Goal: Task Accomplishment & Management: Manage account settings

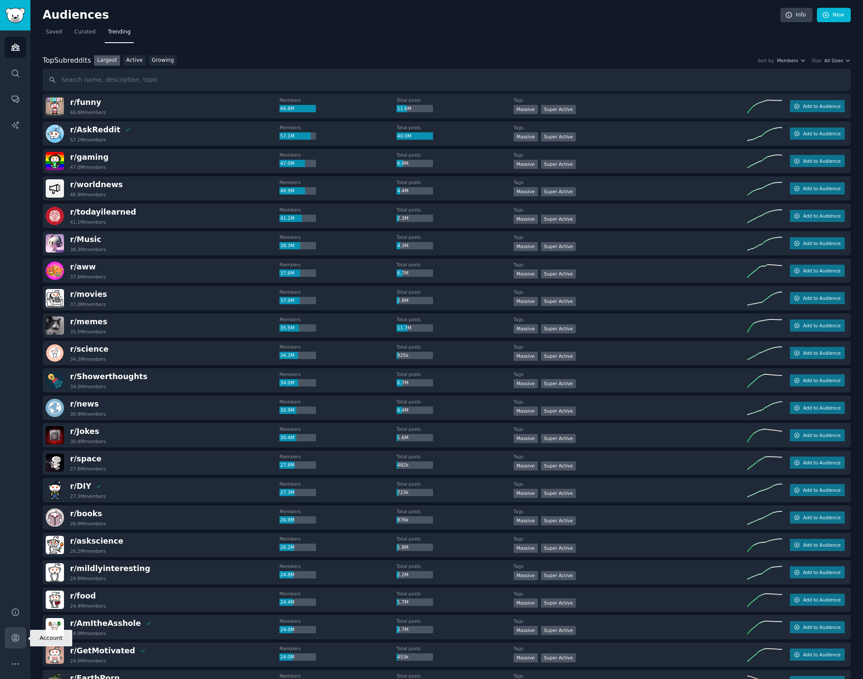
click at [13, 641] on icon "Sidebar" at bounding box center [15, 637] width 7 height 7
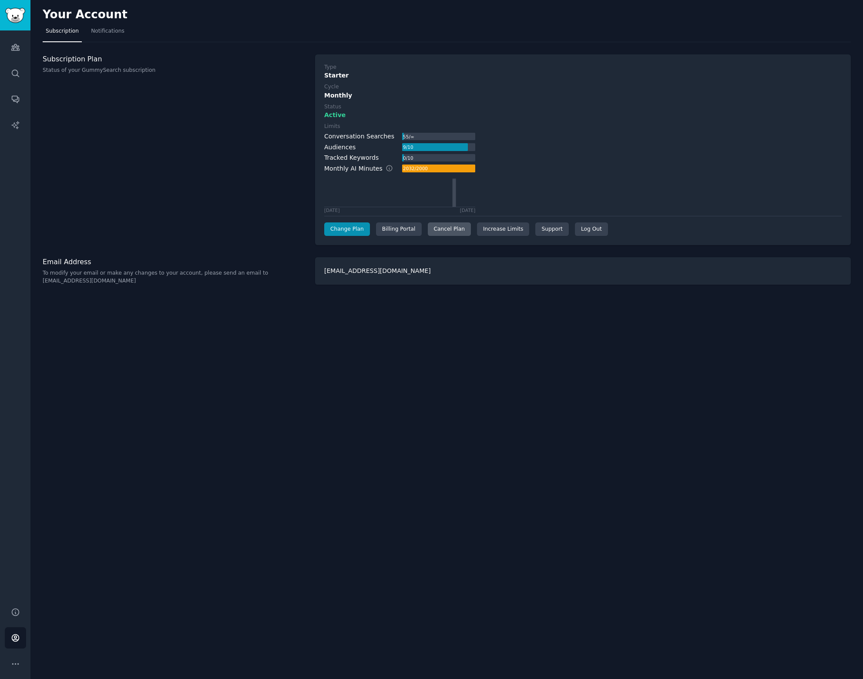
click at [455, 230] on div "Cancel Plan" at bounding box center [449, 229] width 43 height 14
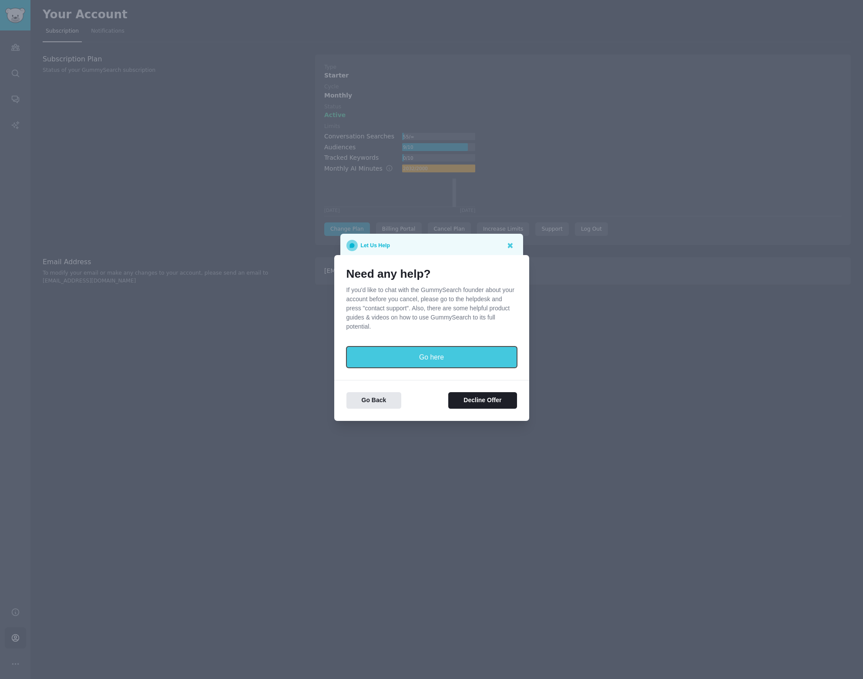
click at [449, 354] on button "Go here" at bounding box center [431, 356] width 171 height 21
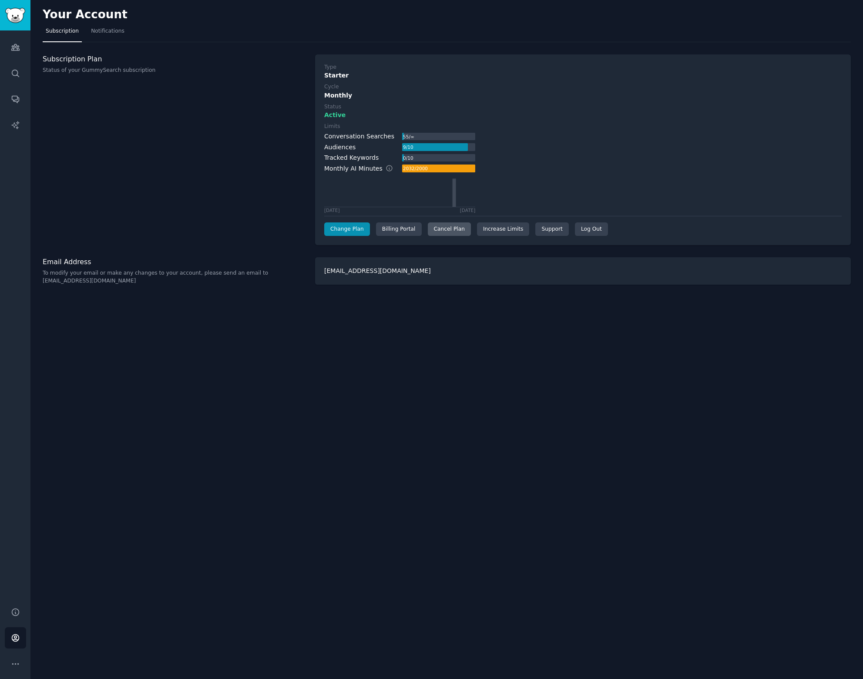
click at [436, 226] on div "Cancel Plan" at bounding box center [449, 229] width 43 height 14
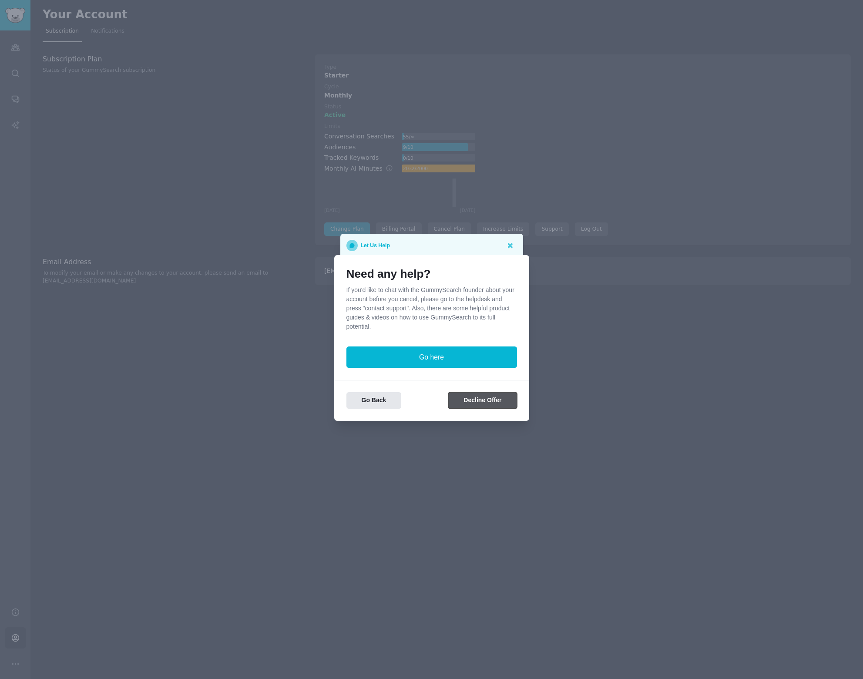
click at [484, 401] on button "Decline Offer" at bounding box center [482, 400] width 68 height 17
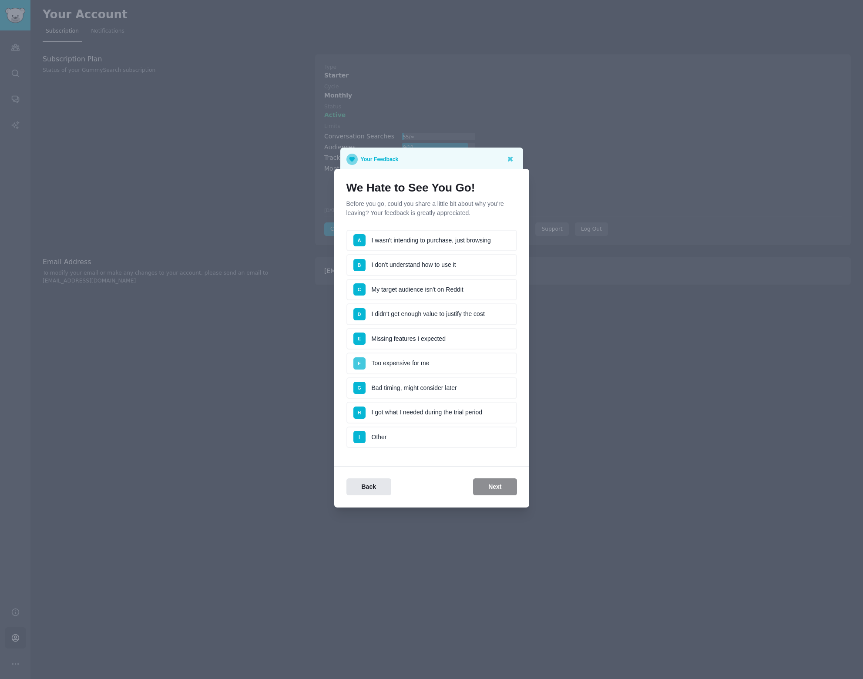
click at [359, 366] on span "F" at bounding box center [359, 363] width 12 height 12
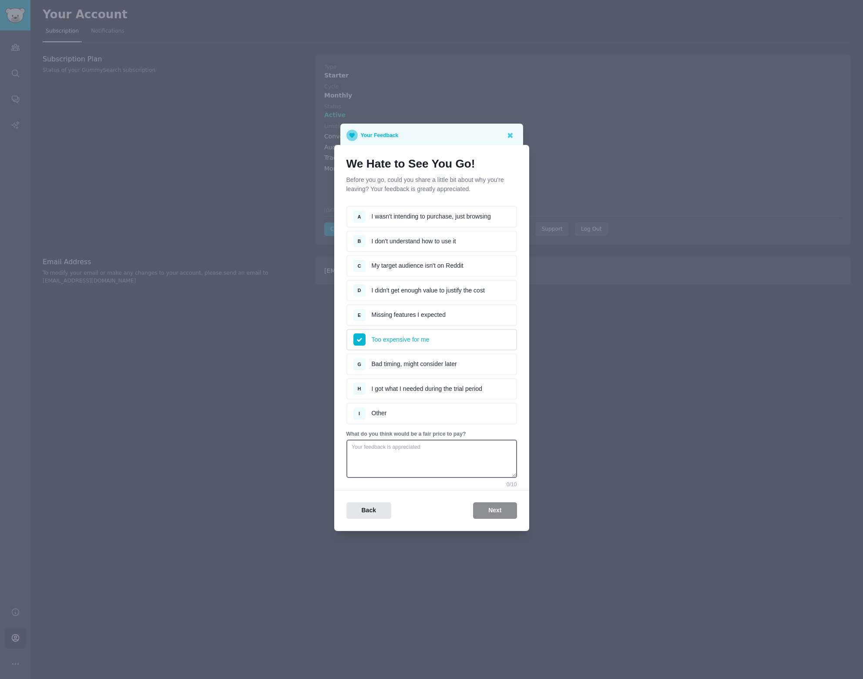
click at [409, 366] on li "G Bad timing, might consider later" at bounding box center [431, 364] width 171 height 22
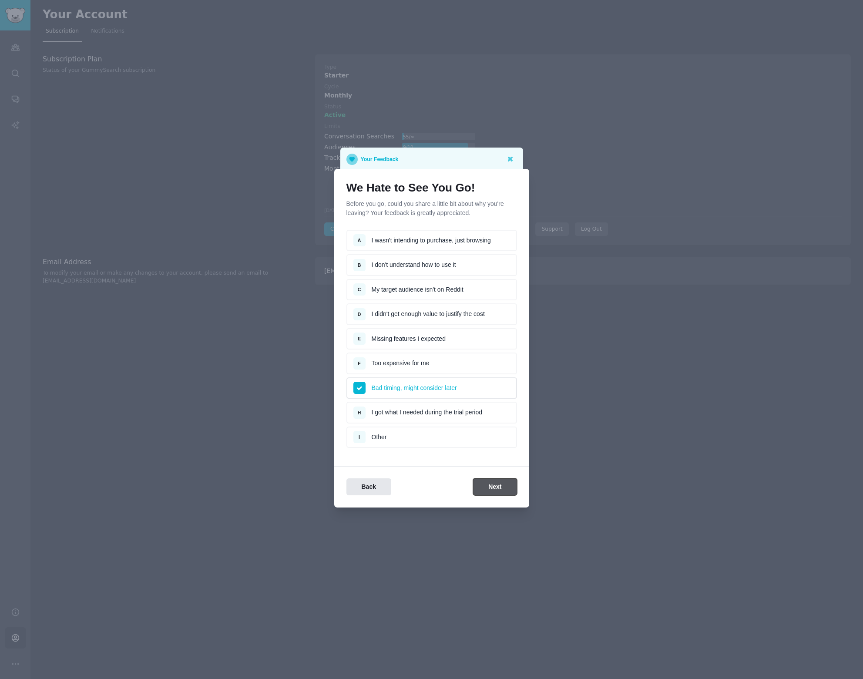
click at [503, 484] on button "Next" at bounding box center [495, 486] width 44 height 17
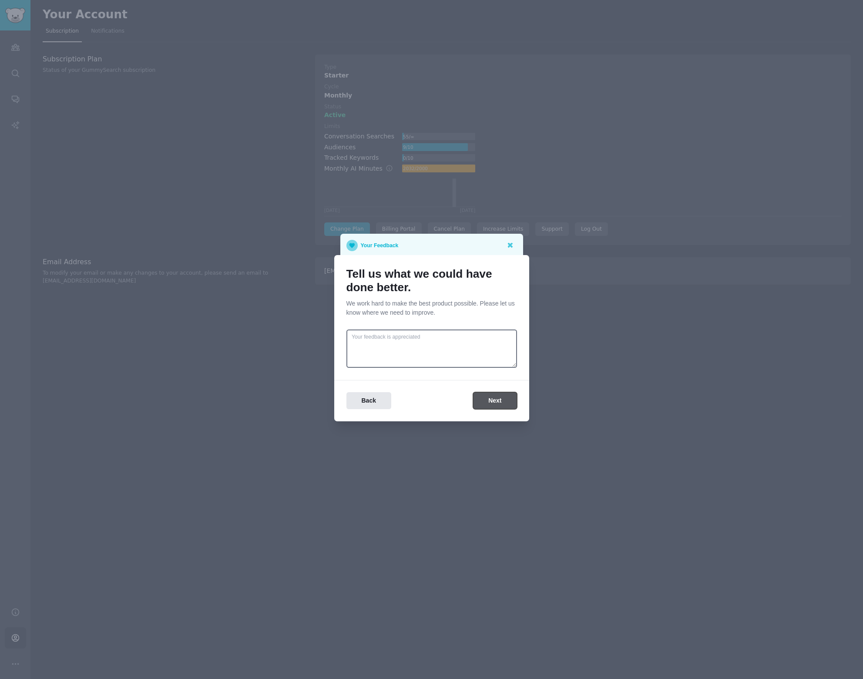
click at [493, 395] on button "Next" at bounding box center [495, 400] width 44 height 17
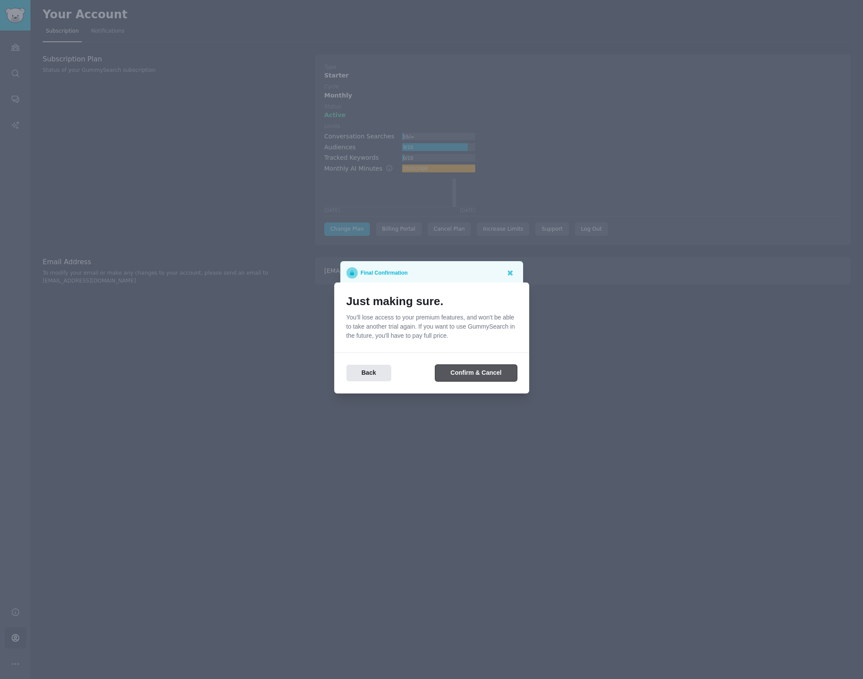
click at [472, 370] on button "Confirm & Cancel" at bounding box center [475, 373] width 81 height 17
